Goal: Information Seeking & Learning: Find contact information

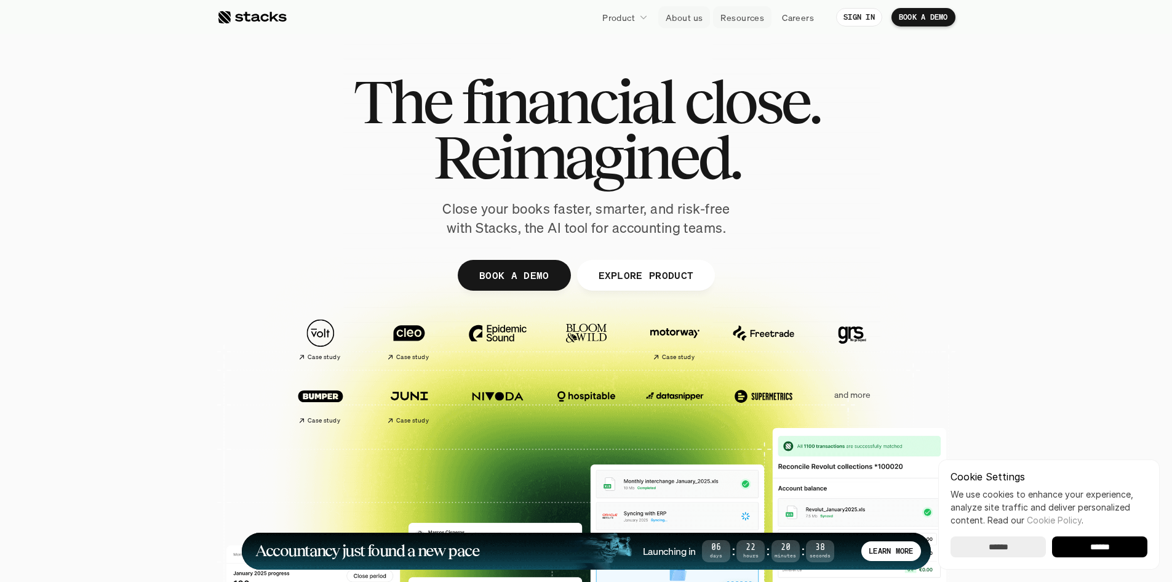
click at [687, 18] on p "About us" at bounding box center [684, 17] width 37 height 13
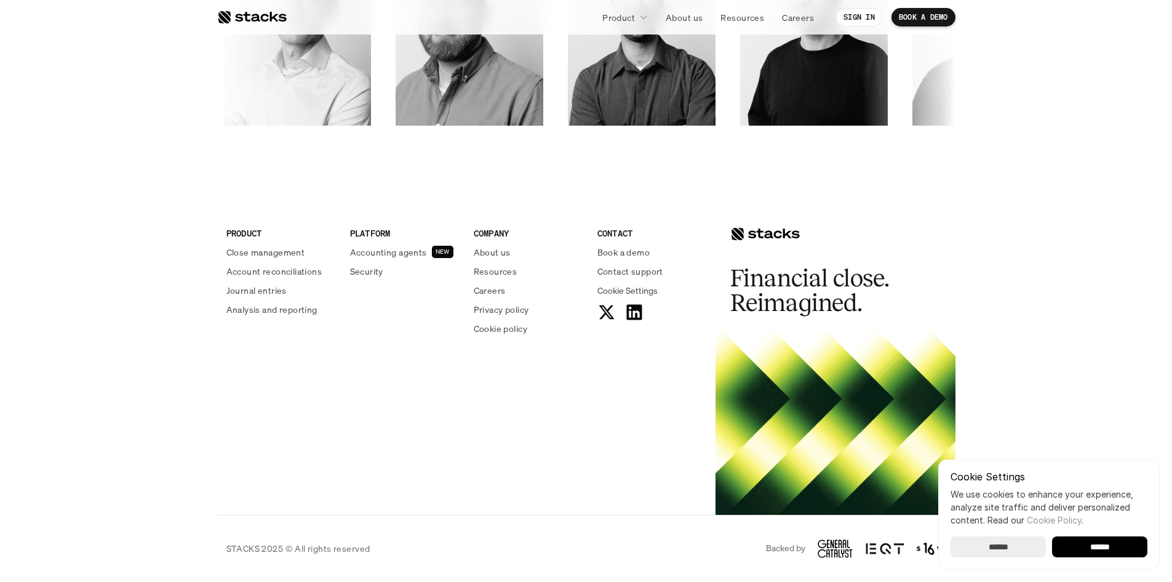
scroll to position [2102, 0]
click at [1004, 550] on input "******" at bounding box center [998, 546] width 95 height 21
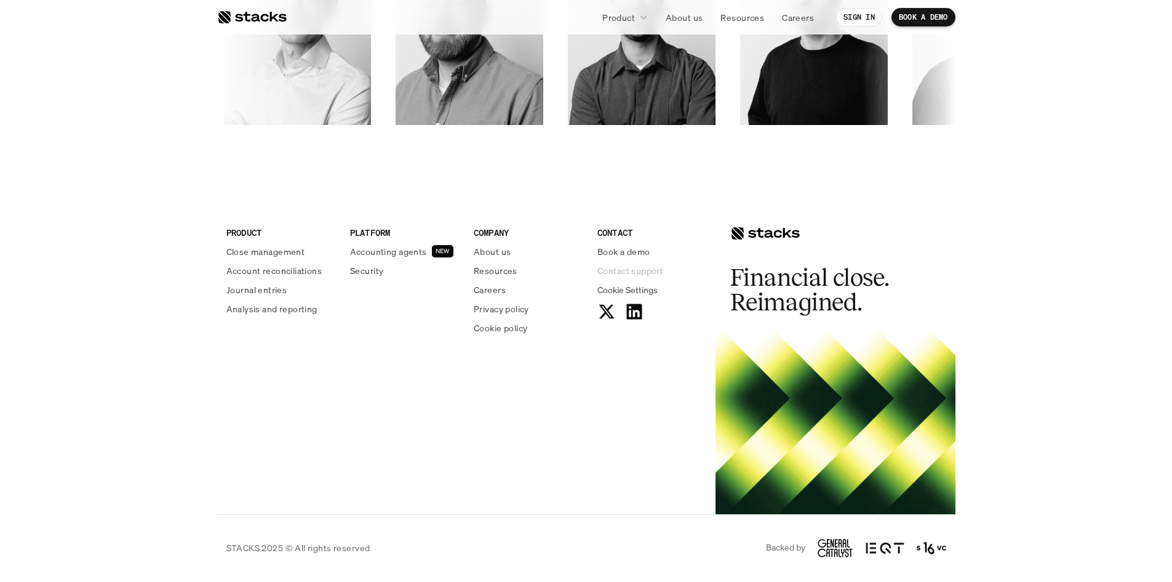
click at [629, 273] on p "Contact support" at bounding box center [631, 270] width 66 height 13
click at [294, 545] on p "STACKS 2025 © All rights reserved" at bounding box center [298, 547] width 144 height 13
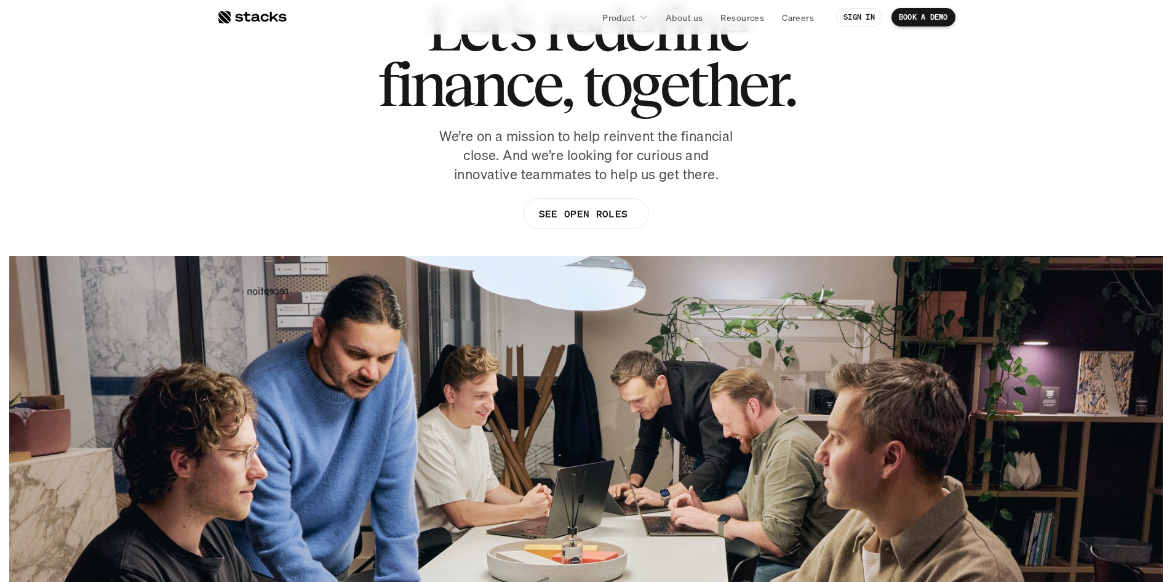
scroll to position [0, 0]
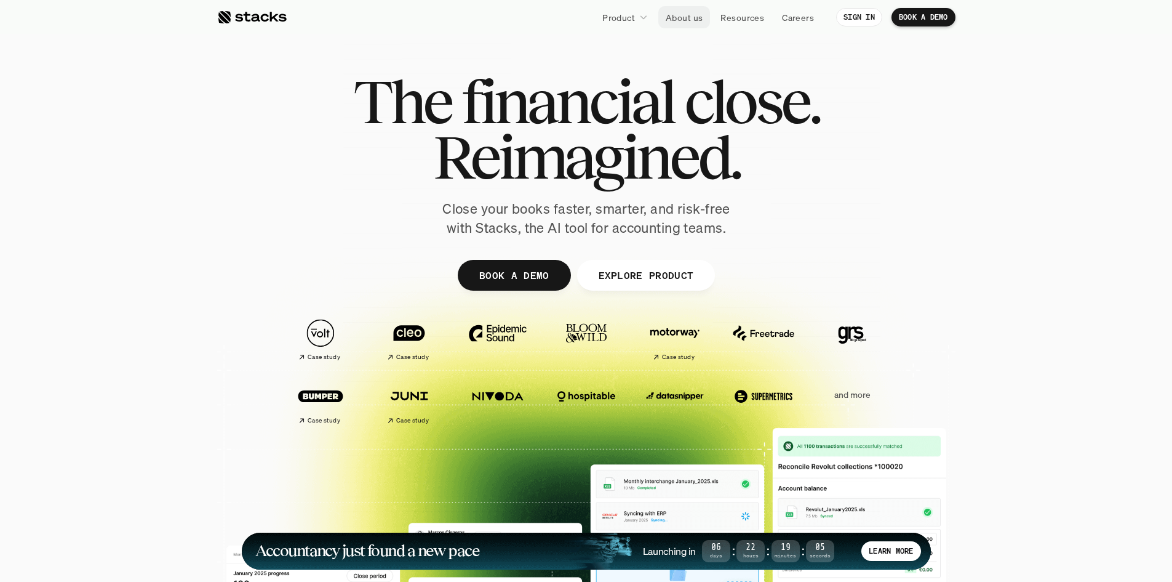
click at [693, 16] on p "About us" at bounding box center [684, 17] width 37 height 13
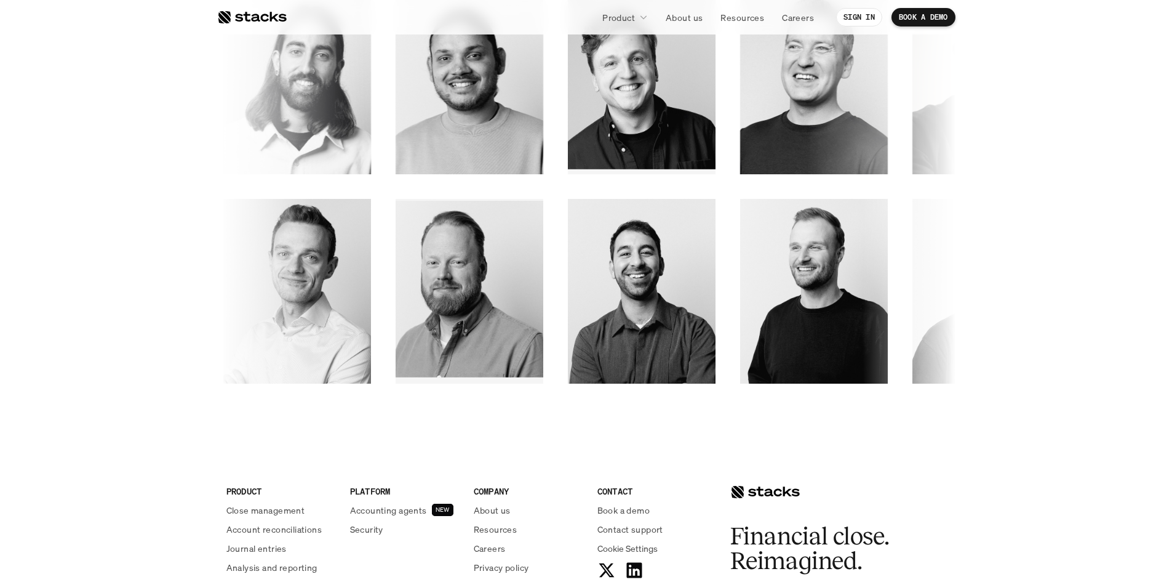
scroll to position [1548, 0]
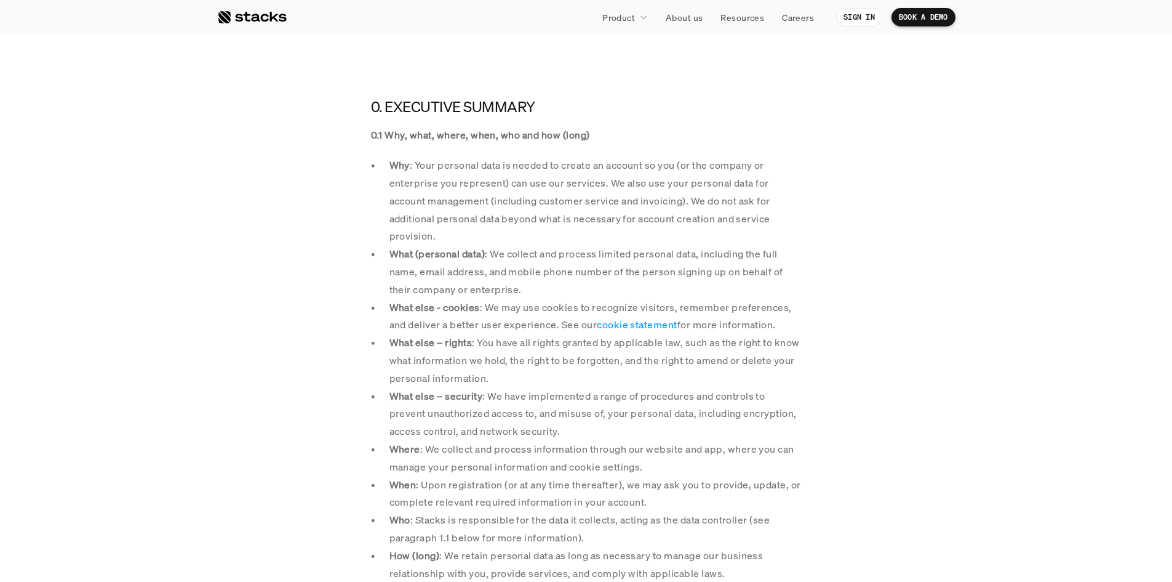
scroll to position [369, 0]
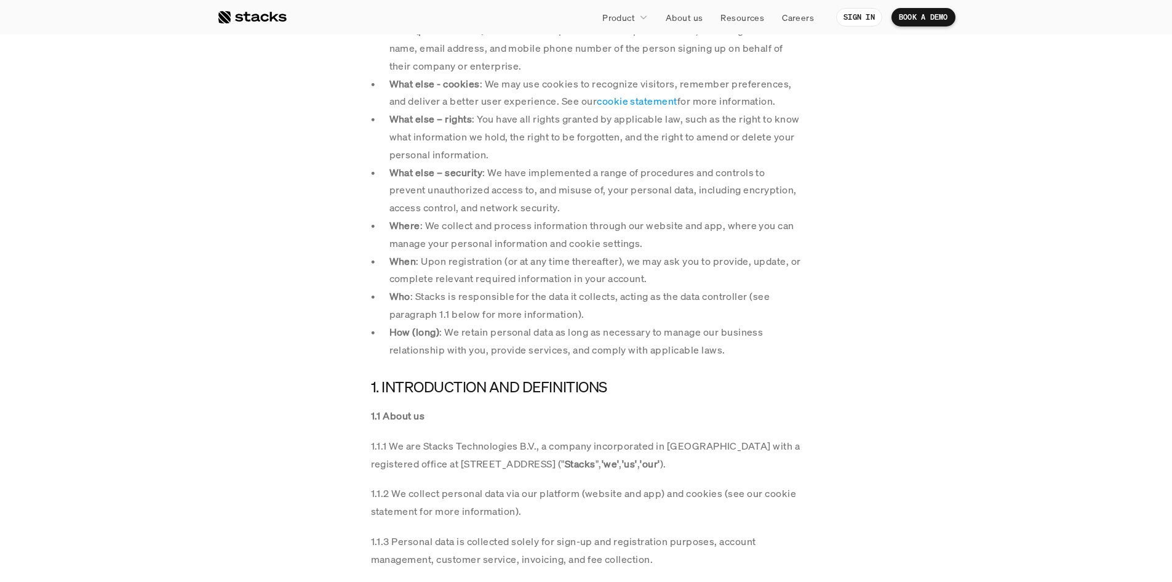
scroll to position [492, 0]
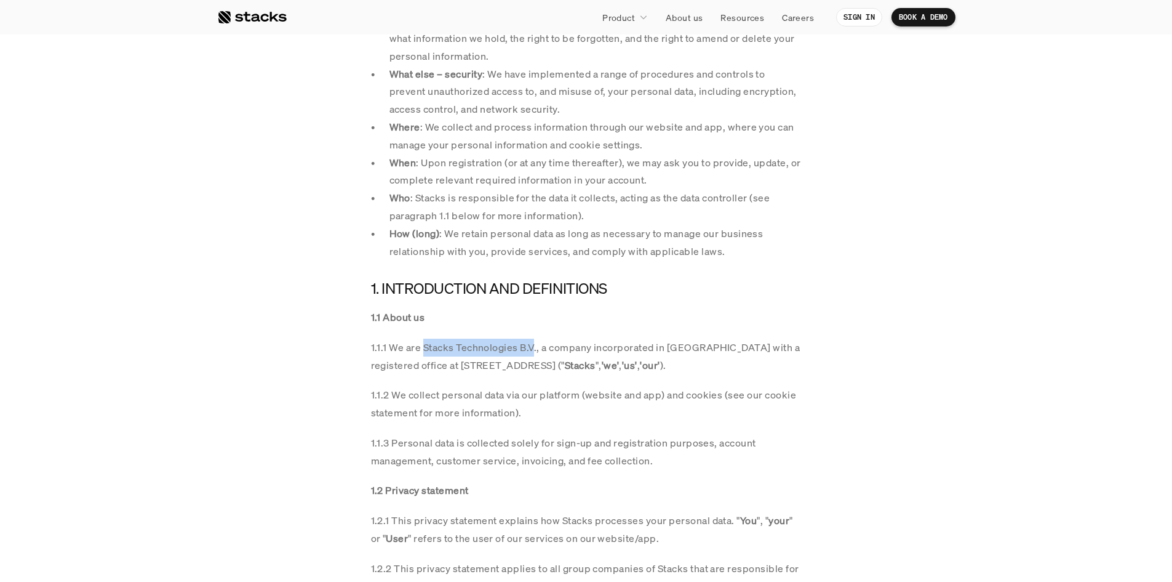
drag, startPoint x: 422, startPoint y: 347, endPoint x: 532, endPoint y: 346, distance: 110.2
click at [532, 346] on p "1.1.1 We are Stacks Technologies B.V., a company incorporated in the Netherland…" at bounding box center [586, 356] width 431 height 36
copy p "Stacks Technologies B.V"
drag, startPoint x: 462, startPoint y: 365, endPoint x: 645, endPoint y: 362, distance: 183.4
click at [644, 362] on p "1.1.1 We are Stacks Technologies B.V., a company incorporated in the Netherland…" at bounding box center [586, 356] width 431 height 36
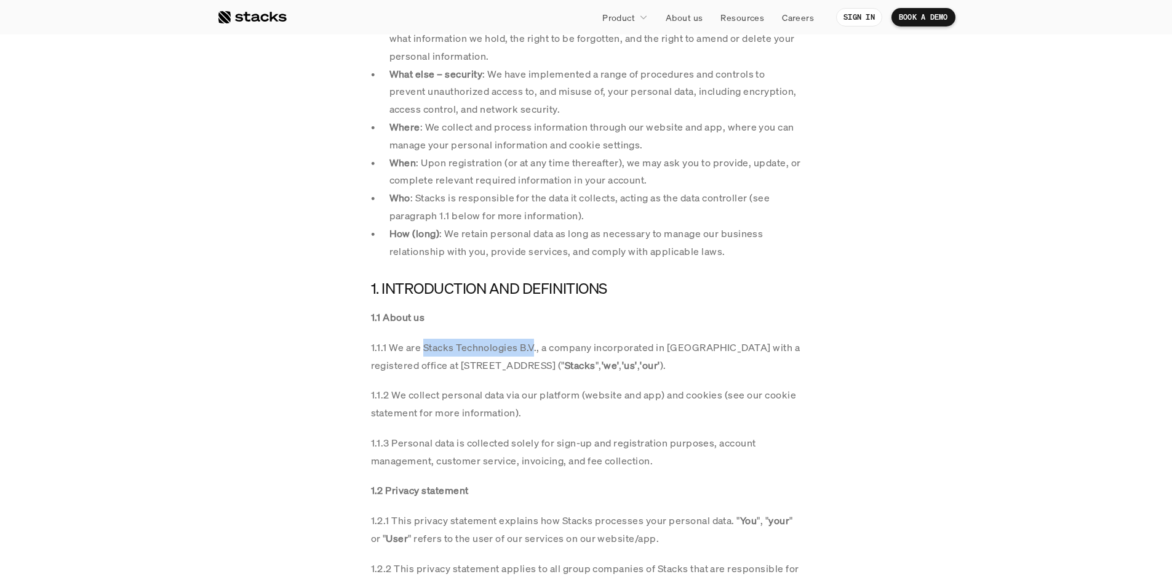
copy p "Keizersgracht 555, 1017 DR, Amsterdam"
drag, startPoint x: 428, startPoint y: 345, endPoint x: 533, endPoint y: 342, distance: 105.3
click at [533, 342] on p "1.1.1 We are Stacks Technologies B.V., a company incorporated in the Netherland…" at bounding box center [586, 356] width 431 height 36
copy p "tacks Technologies B.V"
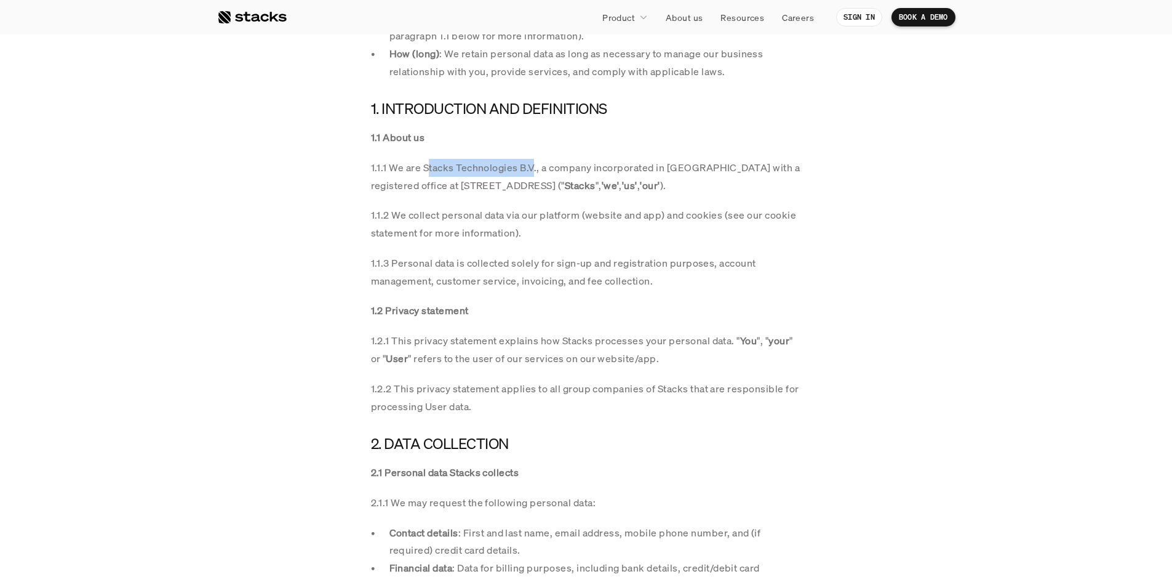
scroll to position [677, 0]
